Goal: Transaction & Acquisition: Purchase product/service

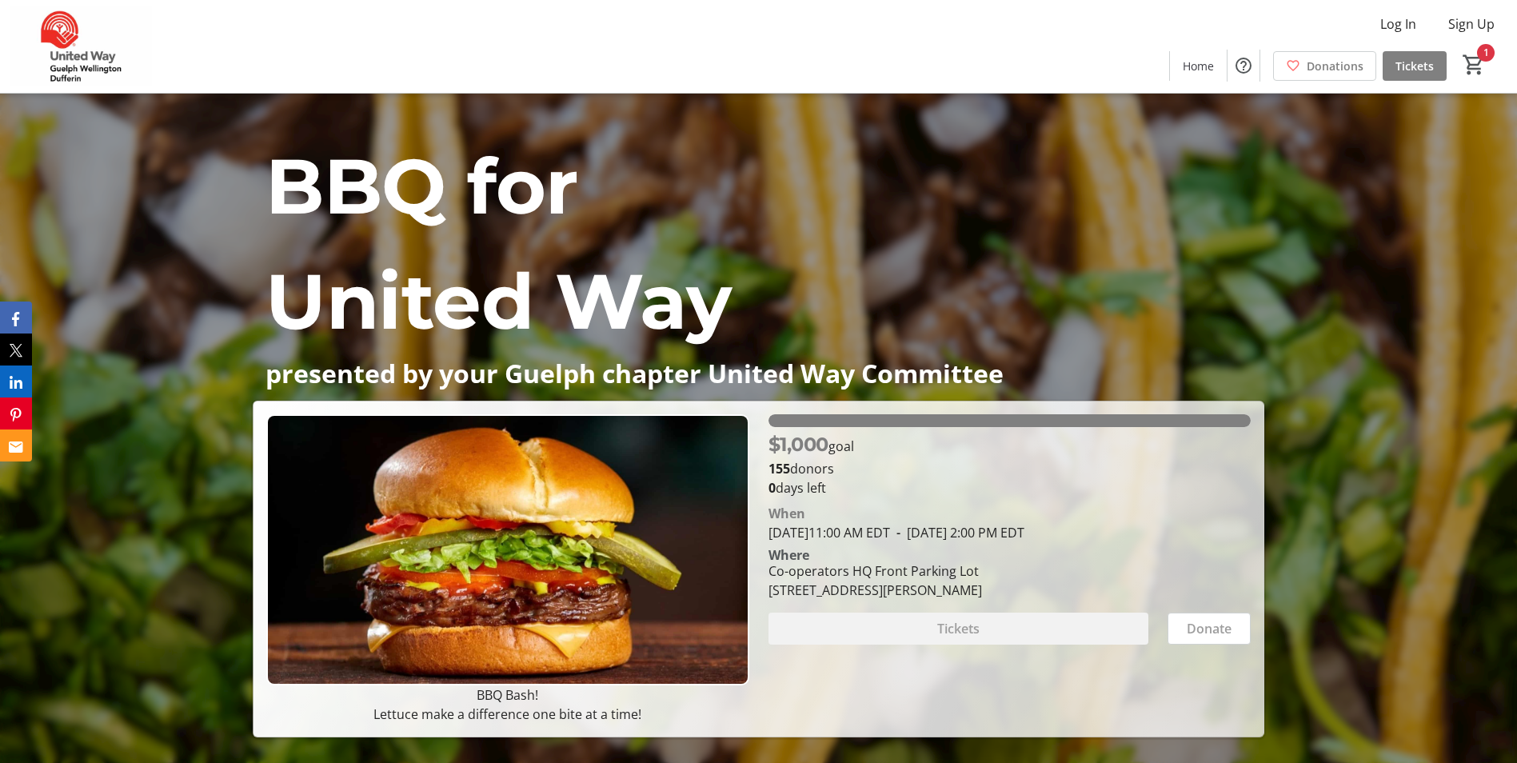
scroll to position [80, 0]
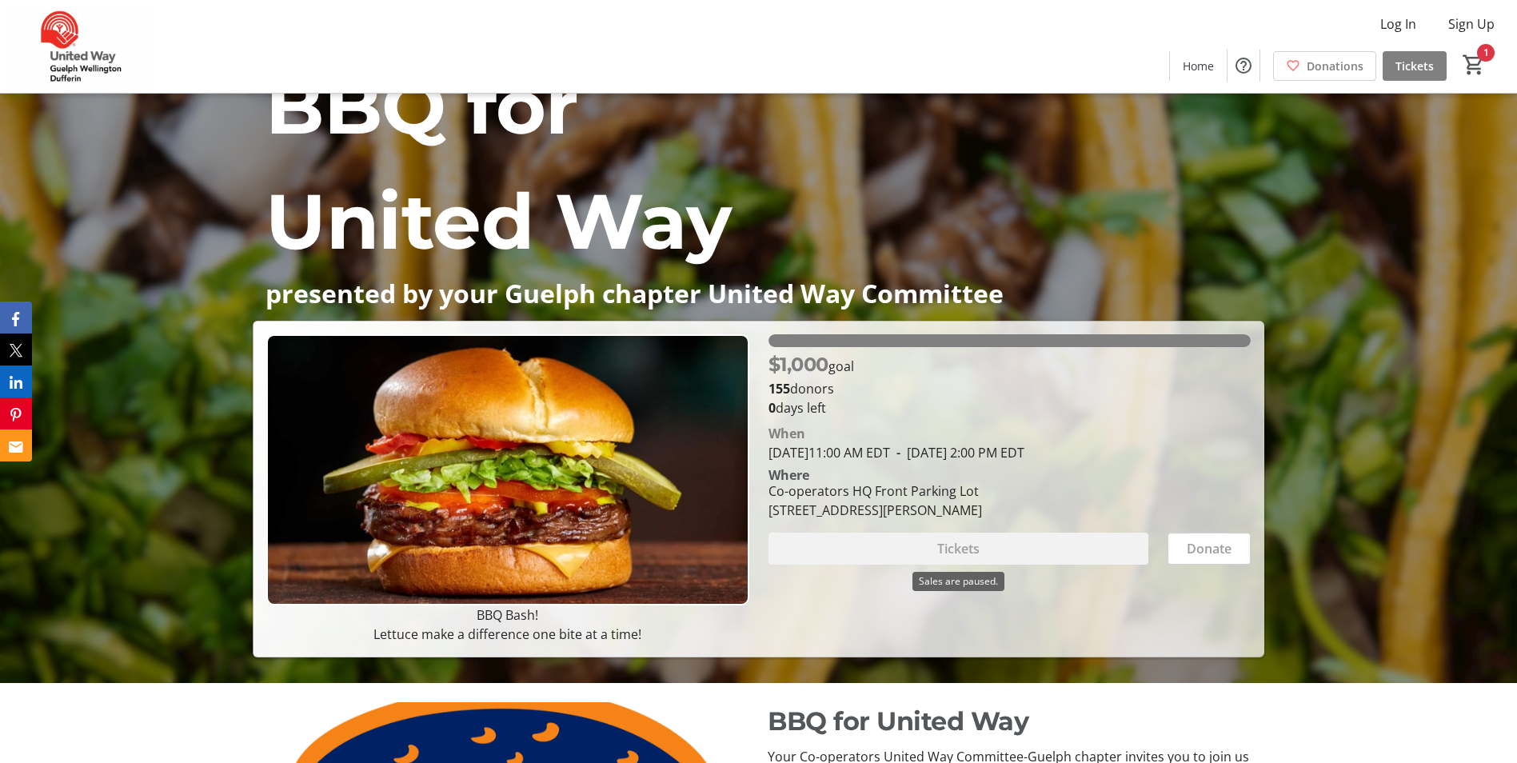
click at [904, 544] on div "Tickets" at bounding box center [959, 549] width 380 height 32
click at [1213, 545] on div "Donate" at bounding box center [1209, 549] width 83 height 32
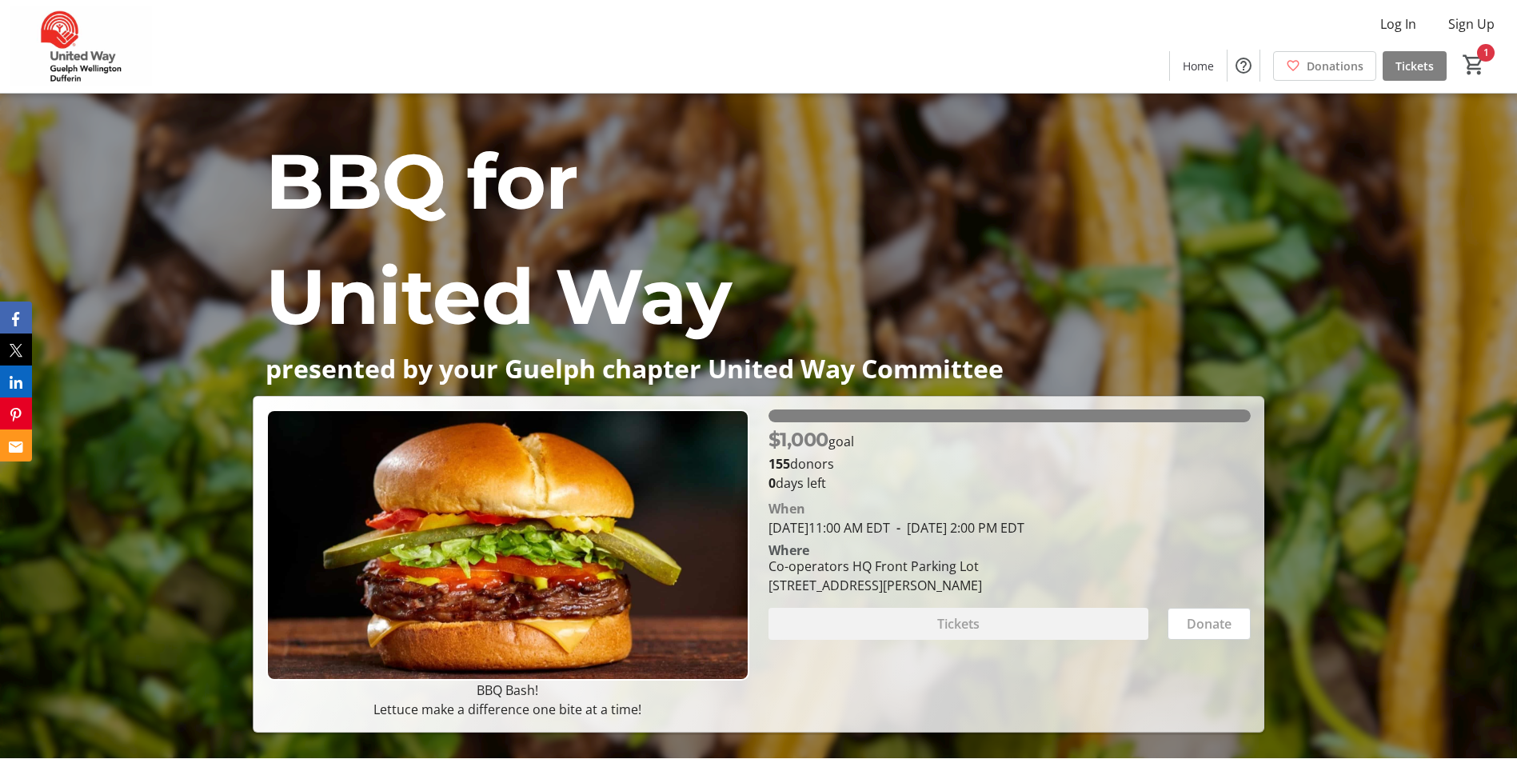
scroll to position [0, 0]
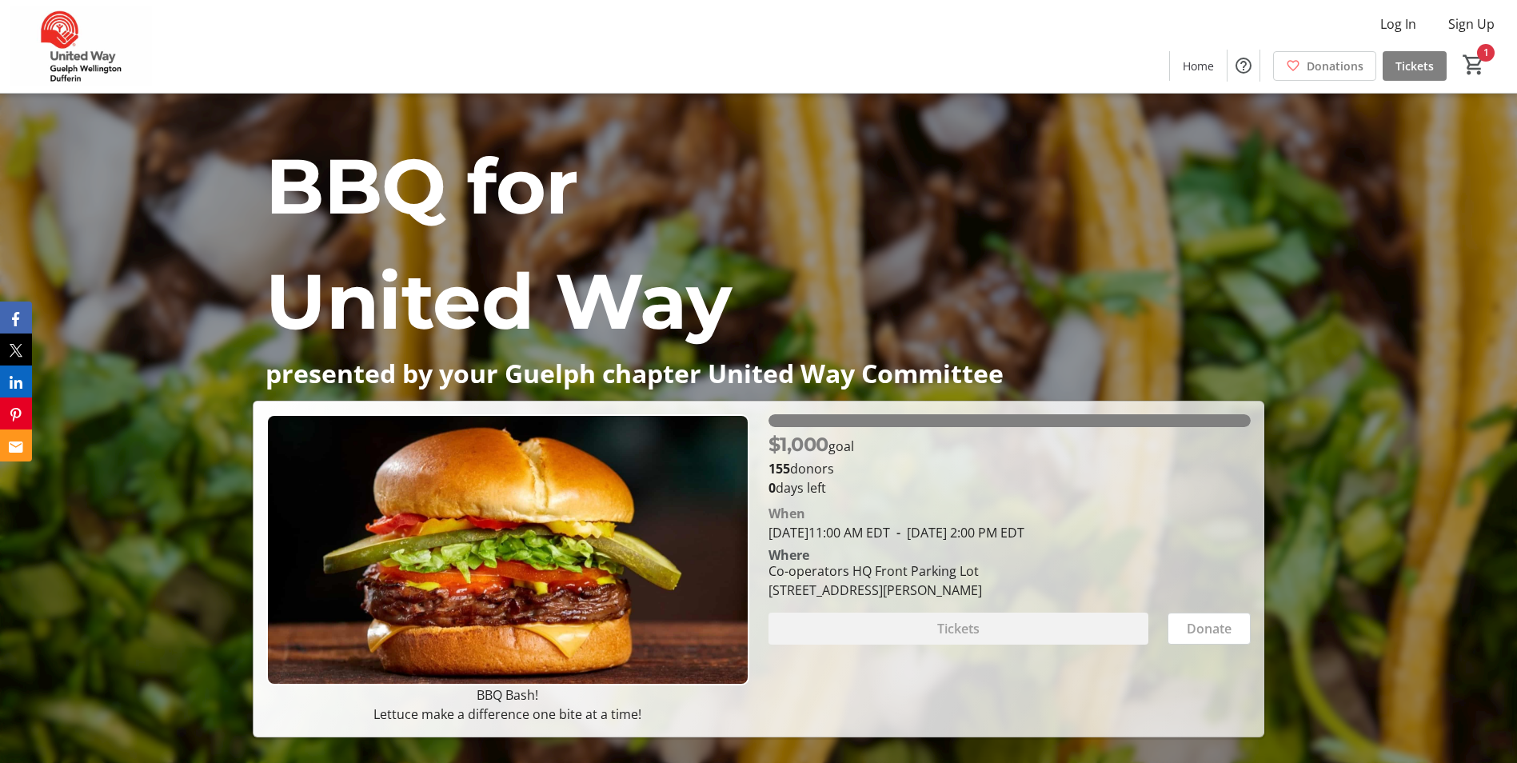
click at [533, 318] on span "United Way" at bounding box center [498, 301] width 465 height 94
click at [874, 572] on div "Co-operators HQ Front Parking Lot" at bounding box center [876, 570] width 214 height 19
drag, startPoint x: 1185, startPoint y: 628, endPoint x: 1177, endPoint y: 626, distance: 8.2
click at [1185, 627] on div "Donate" at bounding box center [1209, 629] width 83 height 32
click at [1013, 633] on div "Tickets" at bounding box center [959, 629] width 380 height 32
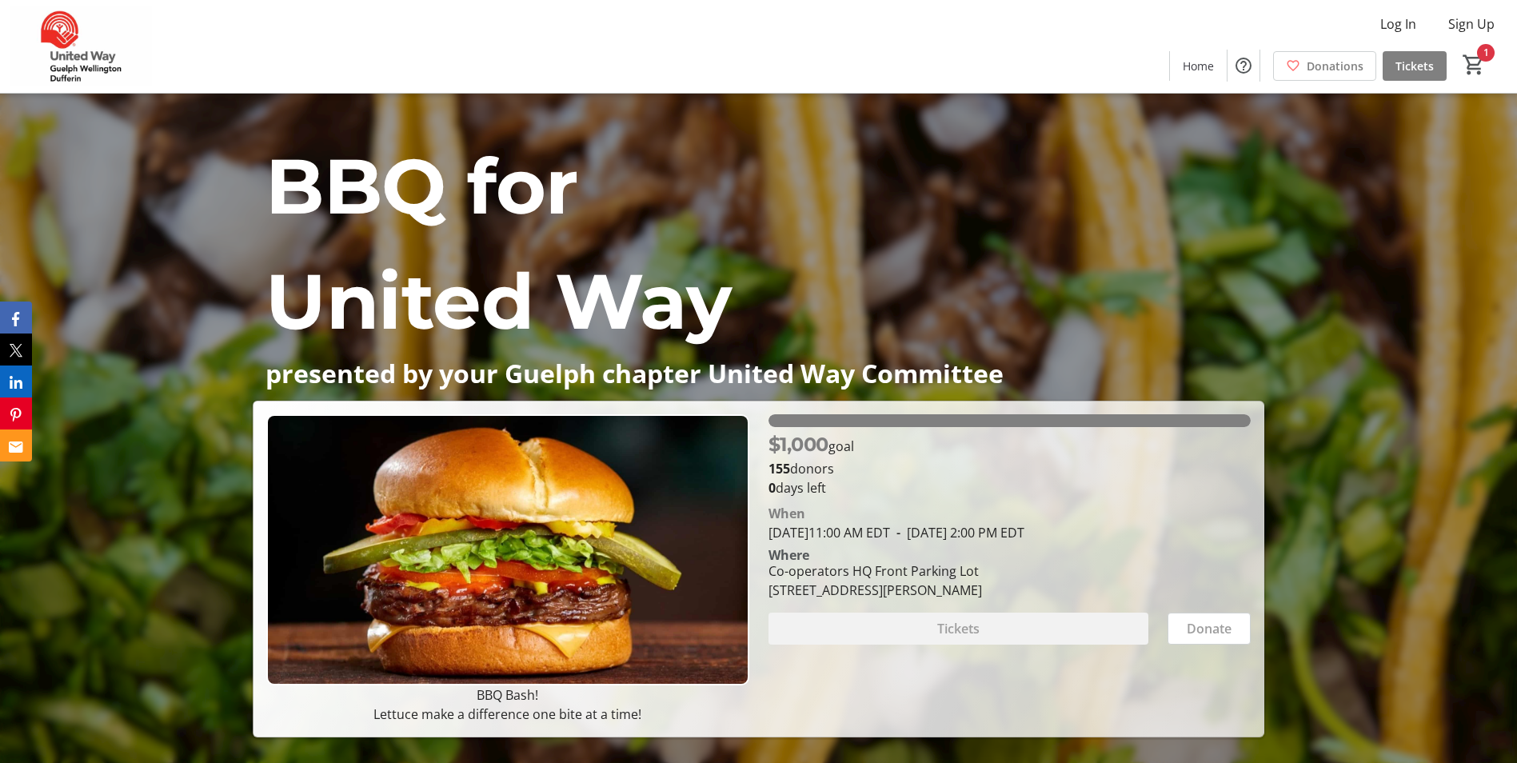
click at [1149, 301] on p "United Way" at bounding box center [759, 301] width 986 height 115
click at [1417, 61] on span "Tickets" at bounding box center [1415, 66] width 38 height 17
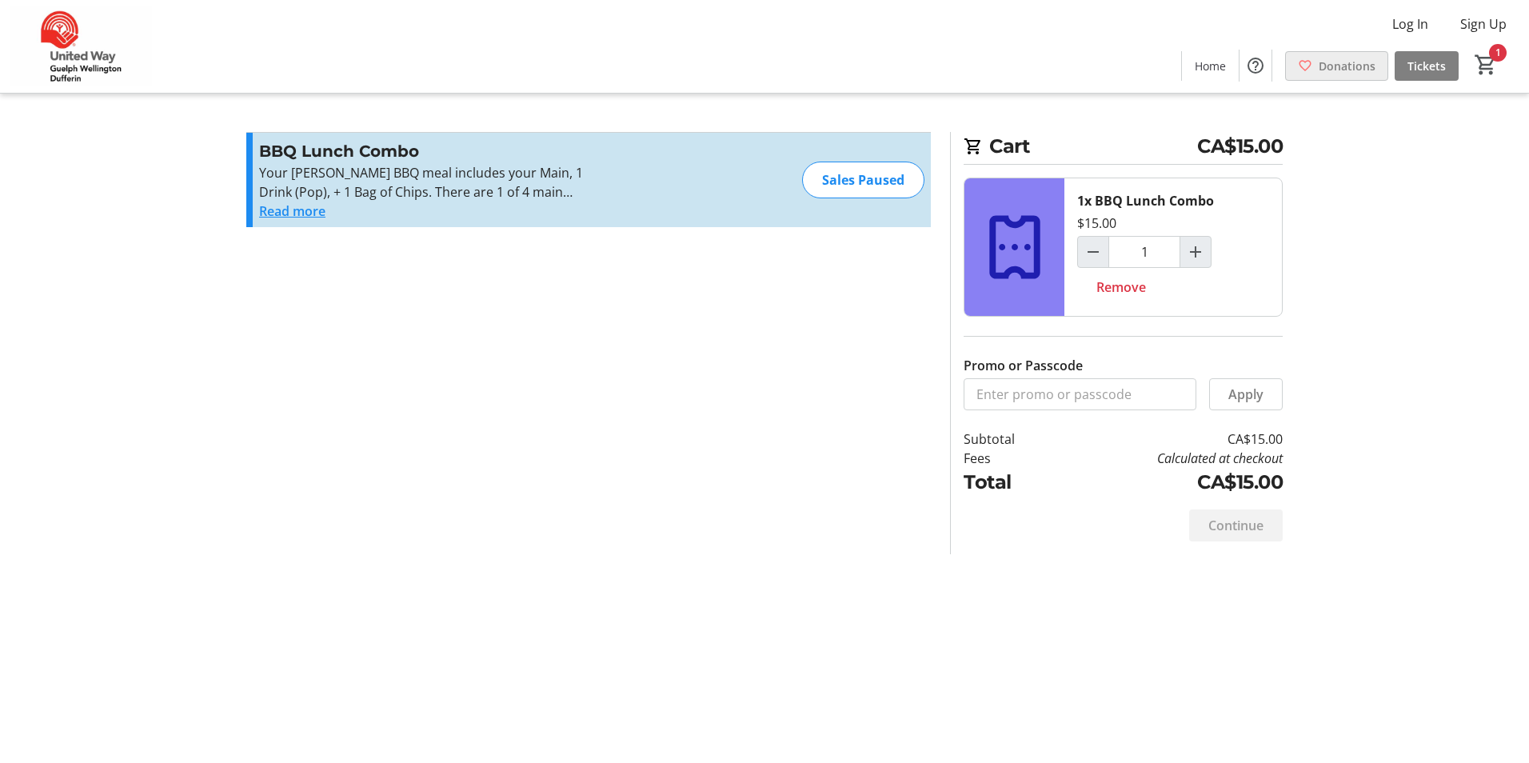
click at [1320, 73] on span "Donations" at bounding box center [1347, 66] width 57 height 17
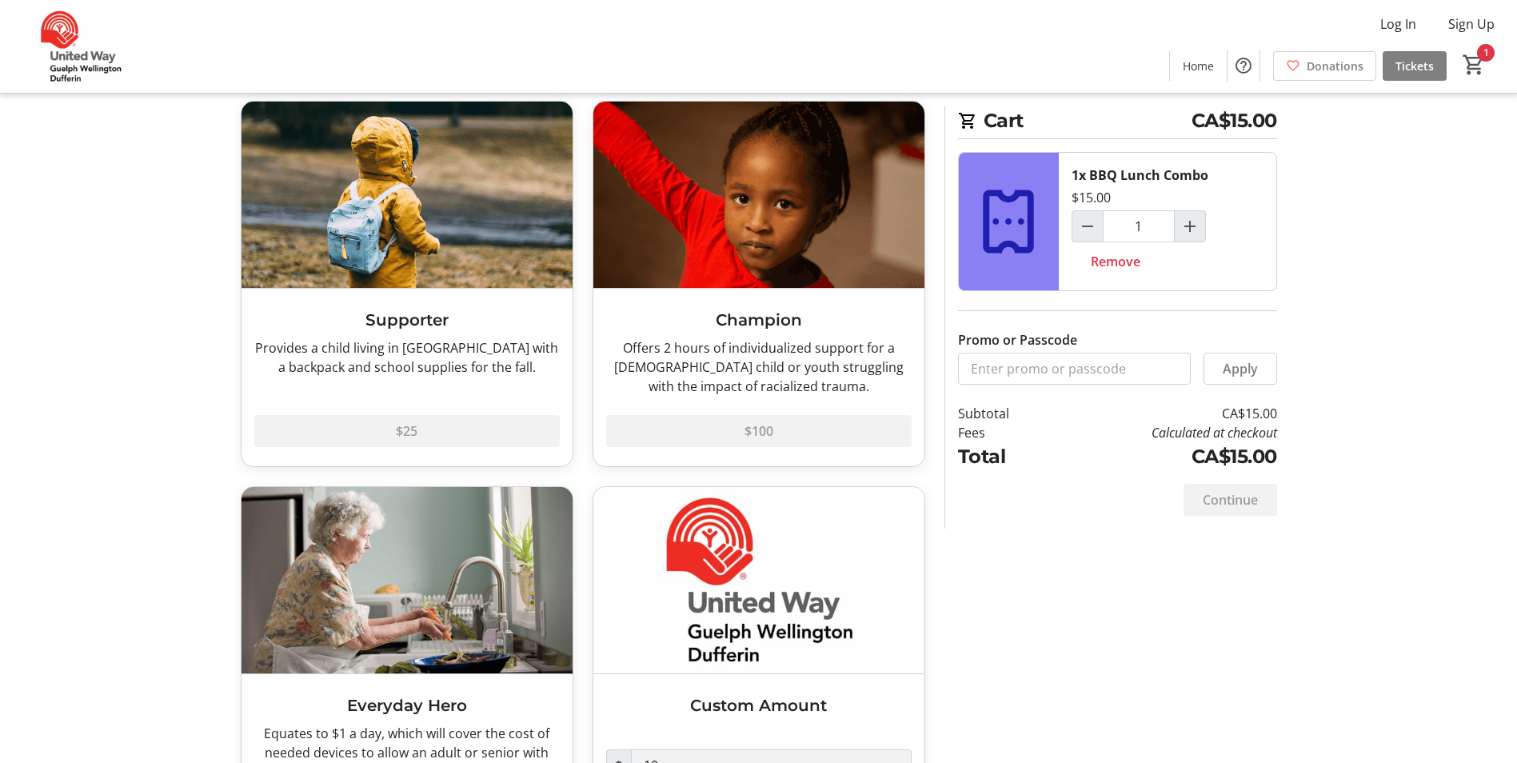
scroll to position [80, 0]
click at [417, 439] on div "$25" at bounding box center [407, 420] width 306 height 51
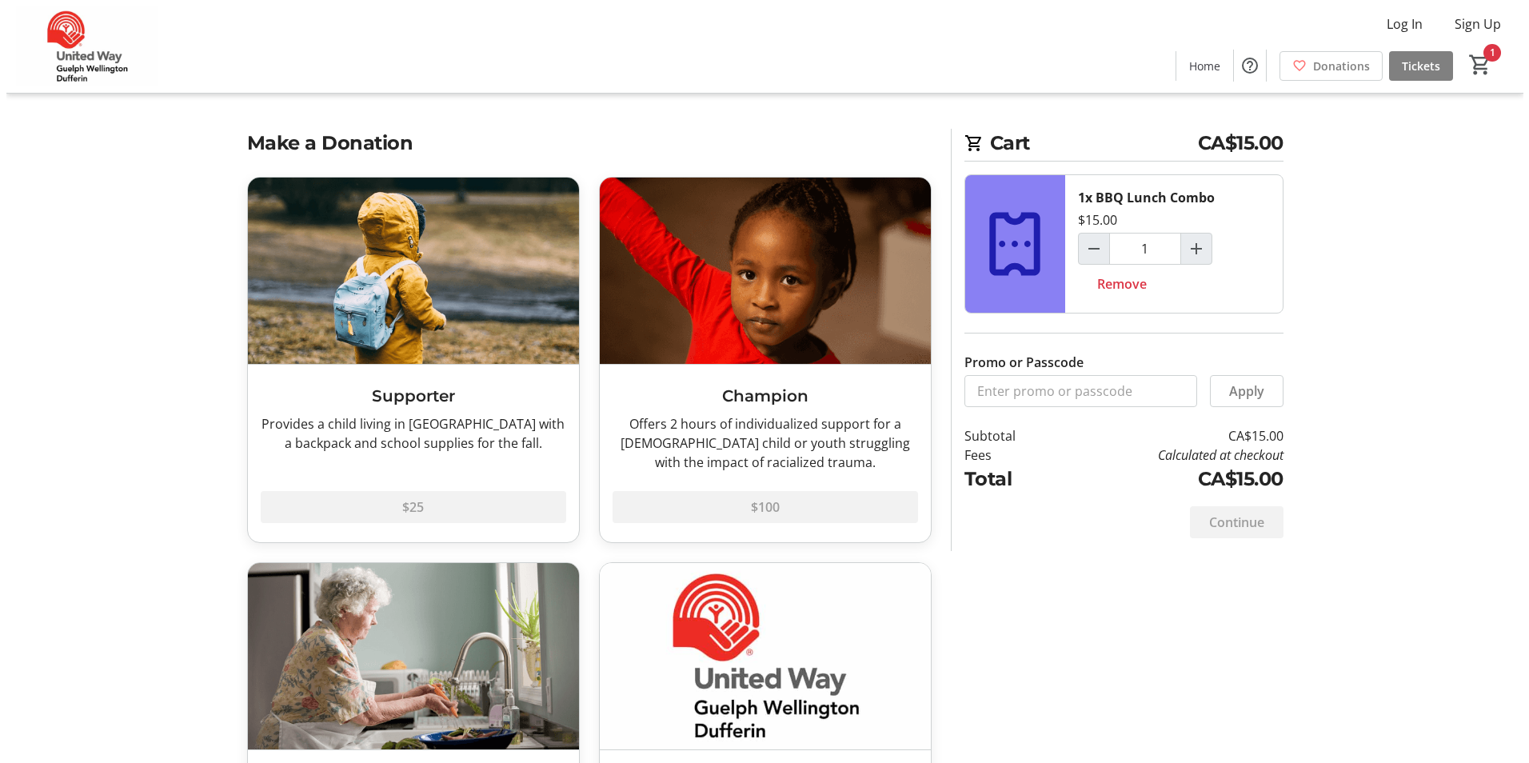
scroll to position [0, 0]
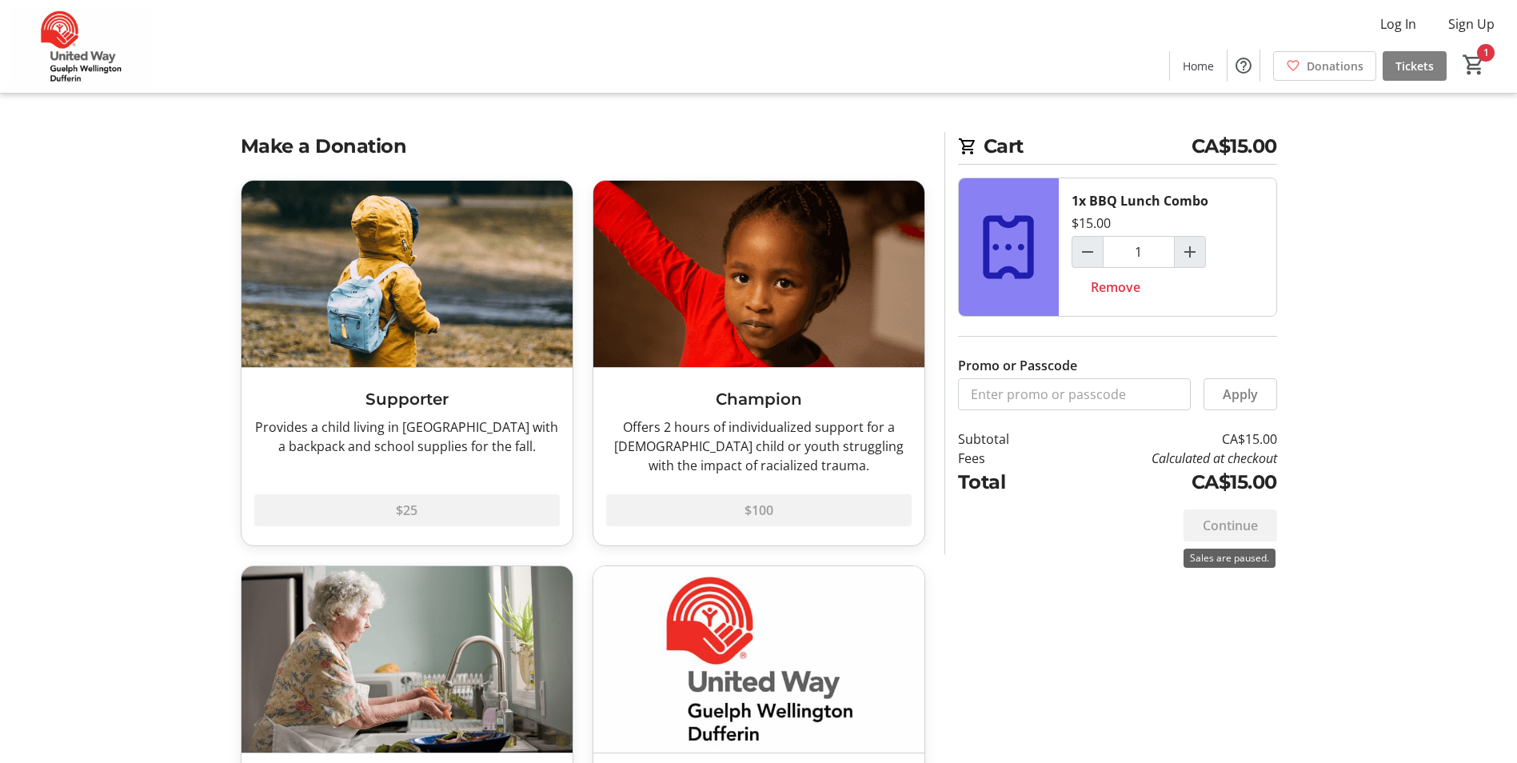
click at [1232, 529] on div "Continue" at bounding box center [1231, 525] width 94 height 32
click at [1396, 246] on tr-checkout-feature-upsell-ui "Cart CA$15.00 1x BBQ Lunch Combo $15.00 1 Remove Promo or Passcode Apply Subtot…" at bounding box center [758, 475] width 1517 height 951
click at [1345, 70] on span "Donations" at bounding box center [1335, 66] width 57 height 17
click at [885, 290] on img at bounding box center [758, 274] width 331 height 186
click at [1400, 73] on span "Tickets" at bounding box center [1415, 66] width 38 height 17
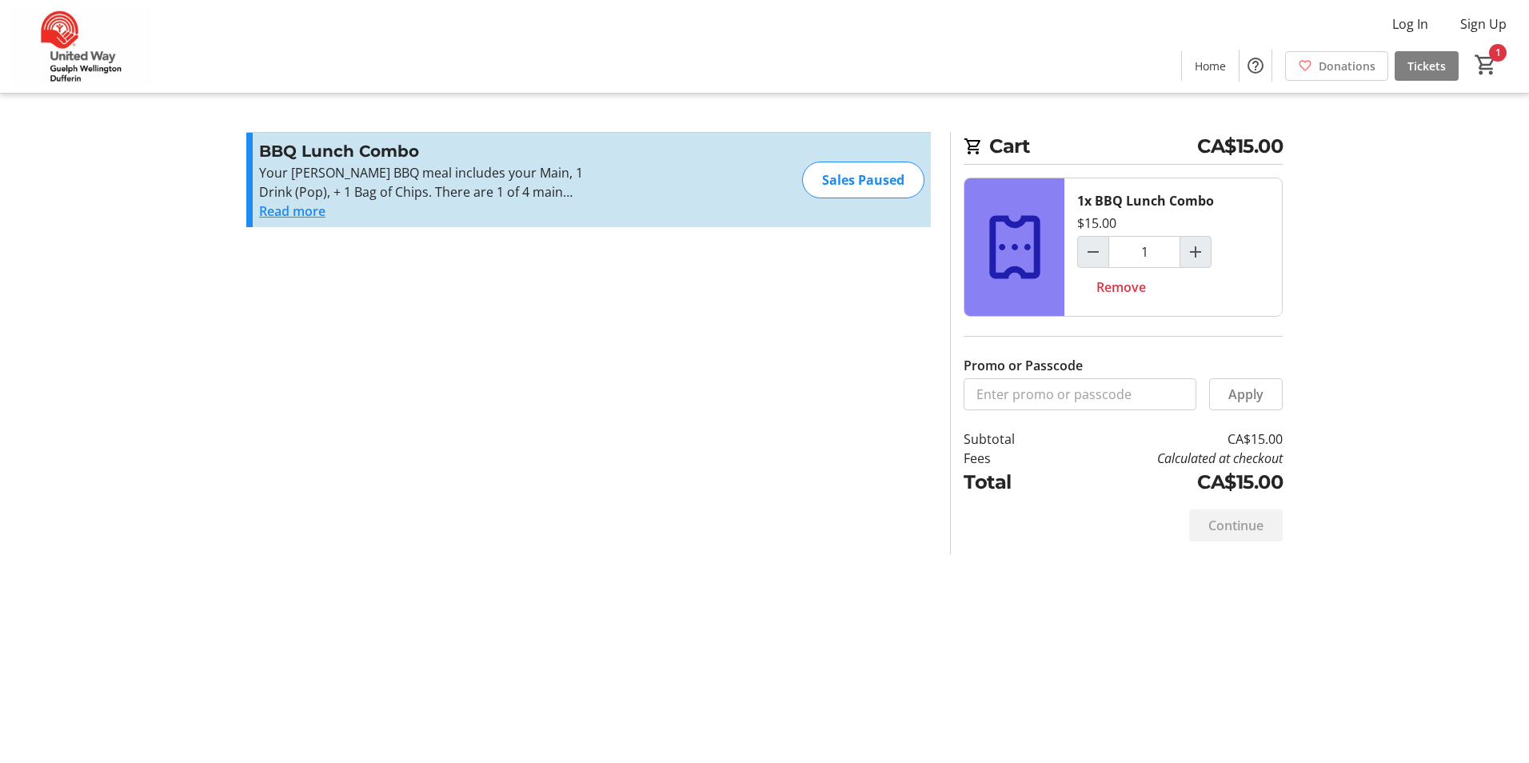
drag, startPoint x: 94, startPoint y: 114, endPoint x: 394, endPoint y: 57, distance: 305.3
click at [95, 114] on tr-checkout-feature-upsell-ui "Cart CA$15.00 1x BBQ Lunch Combo $15.00 1 Remove Promo or Passcode Apply Subtot…" at bounding box center [764, 381] width 1529 height 763
